Goal: Information Seeking & Learning: Learn about a topic

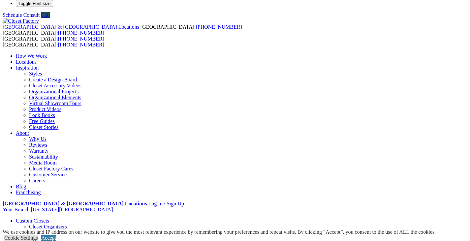
click at [56, 235] on link "Accept" at bounding box center [48, 238] width 15 height 6
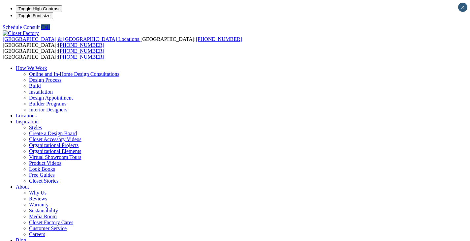
scroll to position [1, 0]
